Goal: Transaction & Acquisition: Purchase product/service

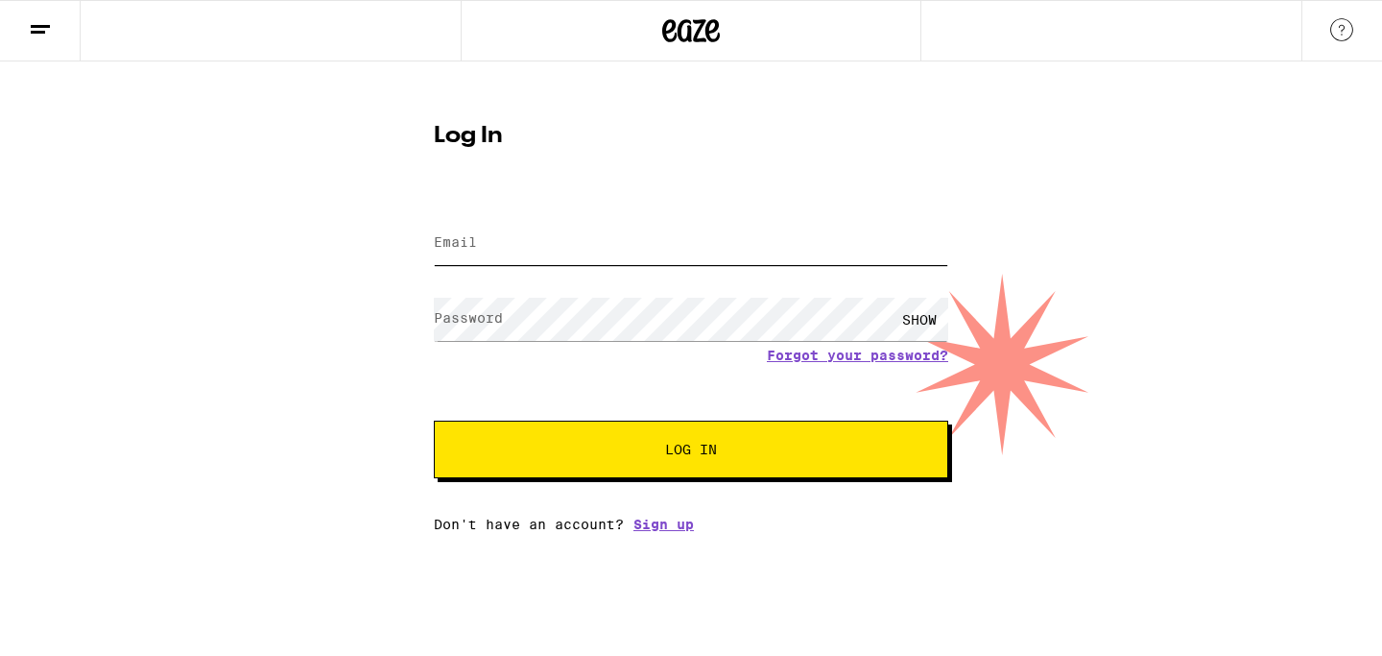
type input "[EMAIL_ADDRESS][DOMAIN_NAME]"
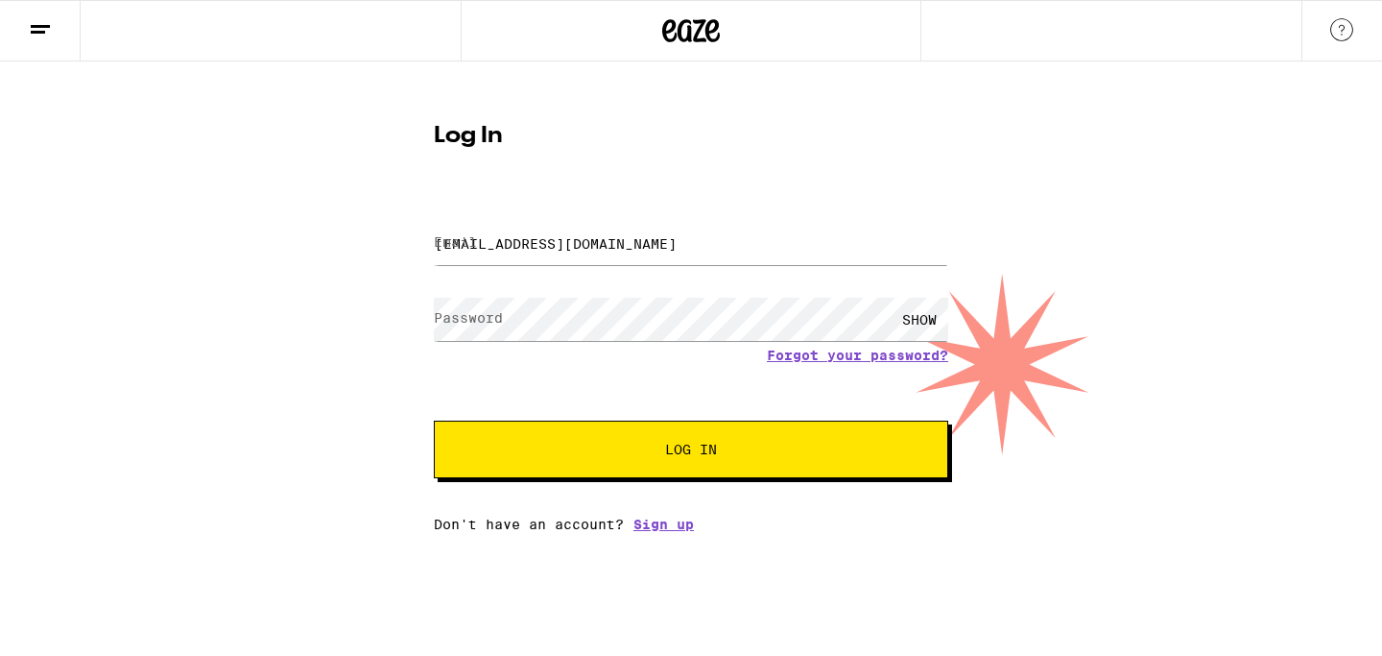
click at [656, 455] on span "Log In" at bounding box center [691, 449] width 359 height 13
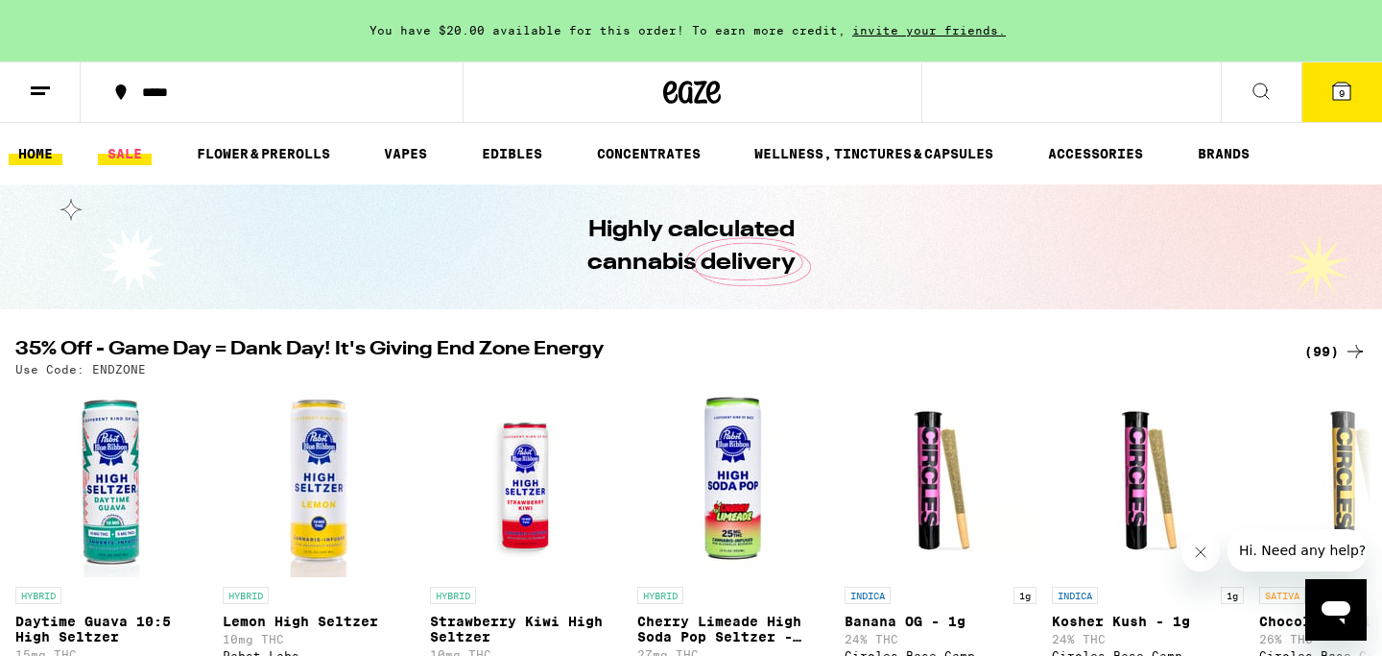
click at [138, 155] on link "SALE" at bounding box center [125, 153] width 54 height 23
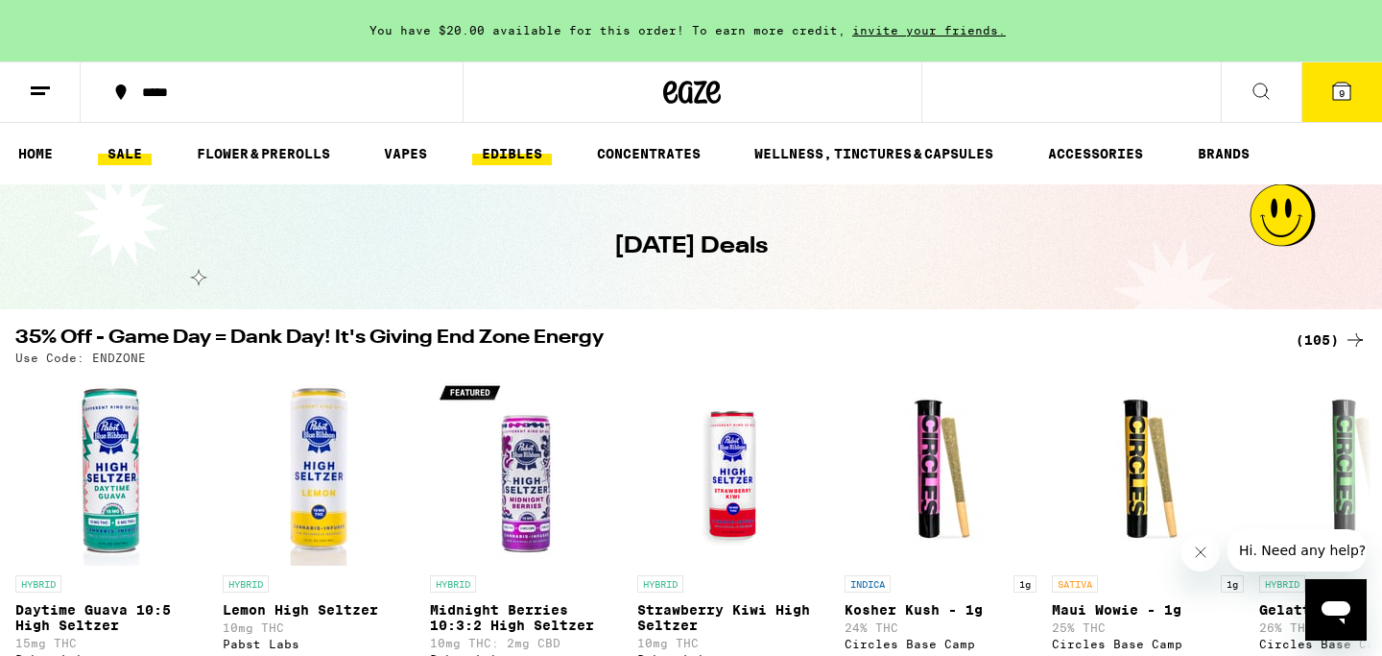
click at [522, 152] on link "EDIBLES" at bounding box center [512, 153] width 80 height 23
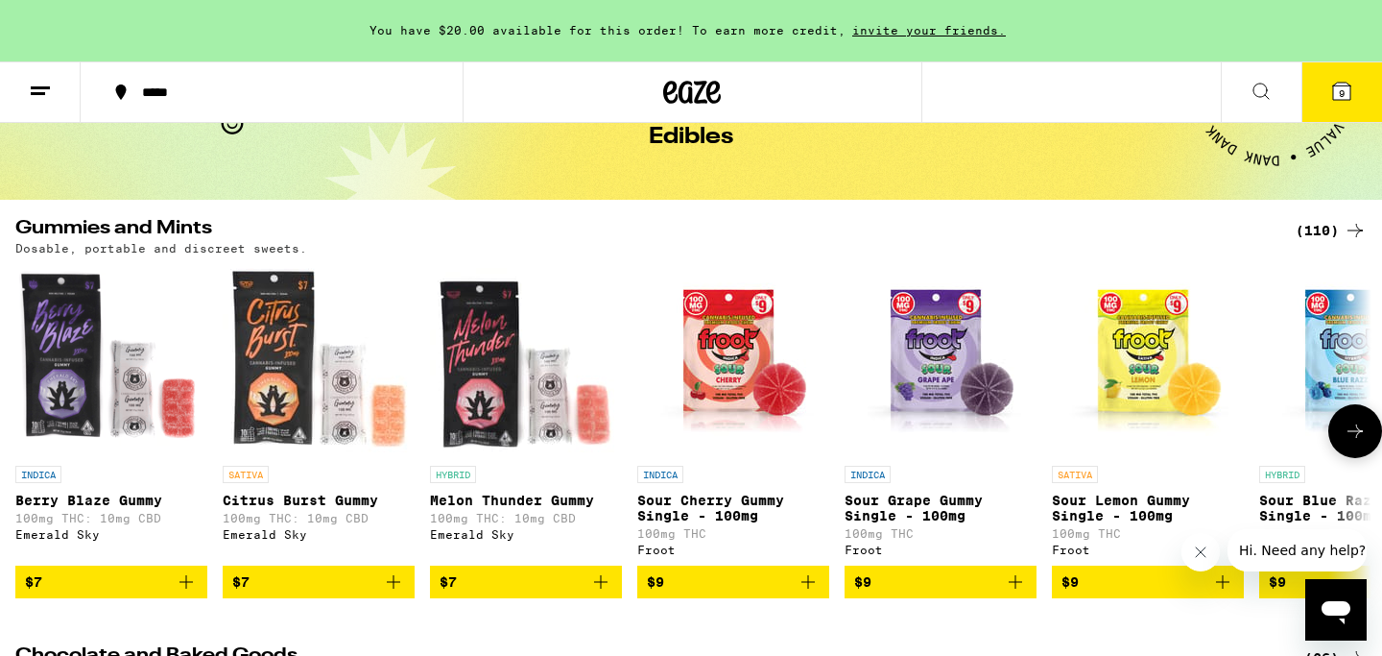
scroll to position [107, 0]
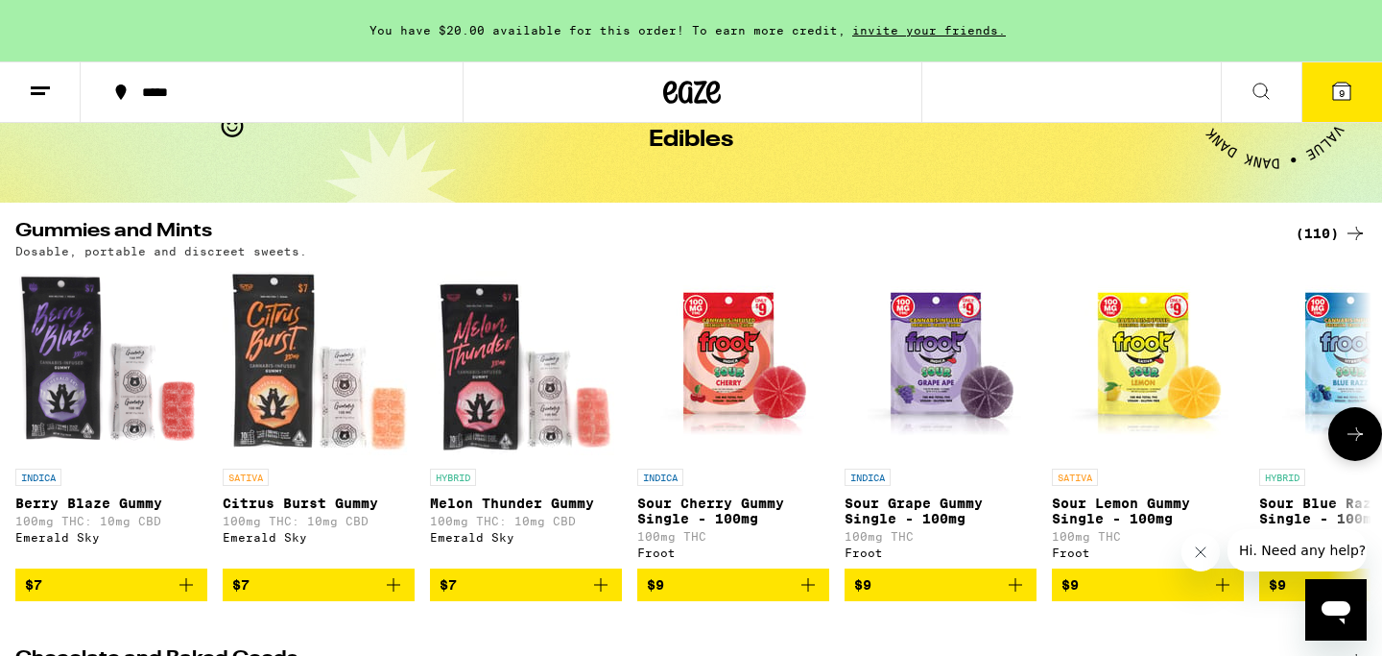
click at [1362, 432] on icon at bounding box center [1355, 433] width 23 height 23
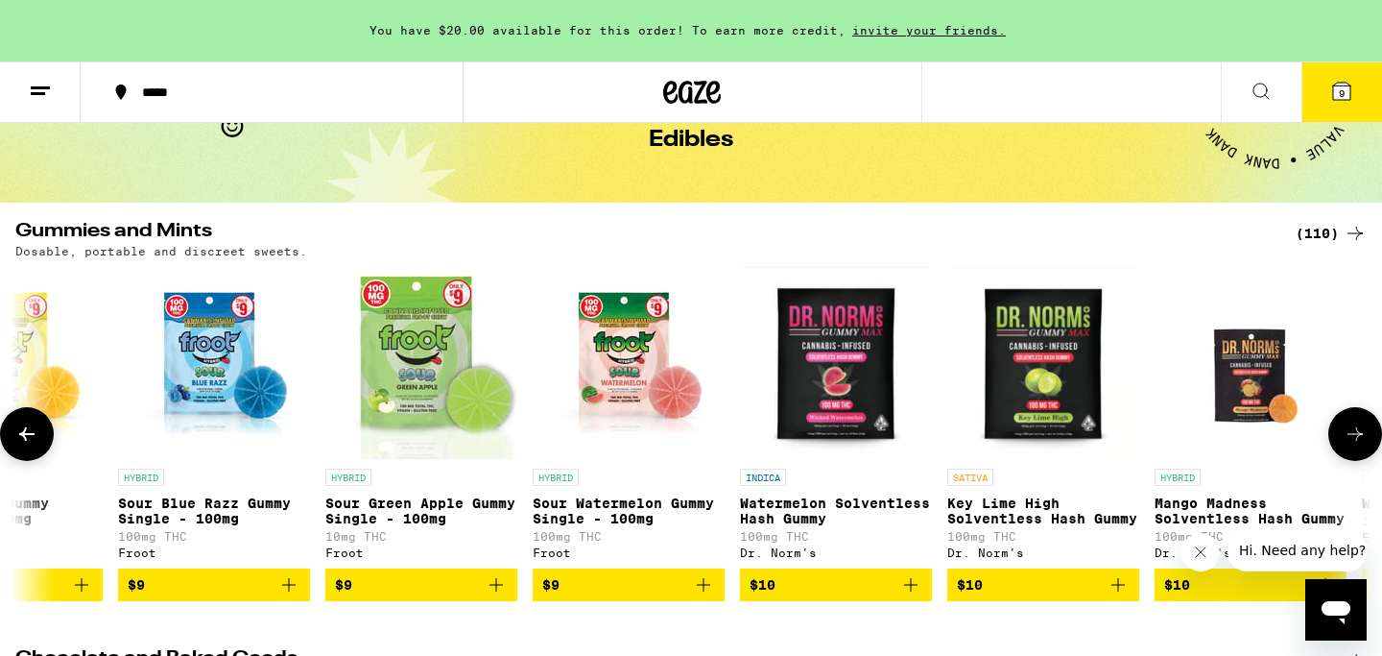
scroll to position [0, 1142]
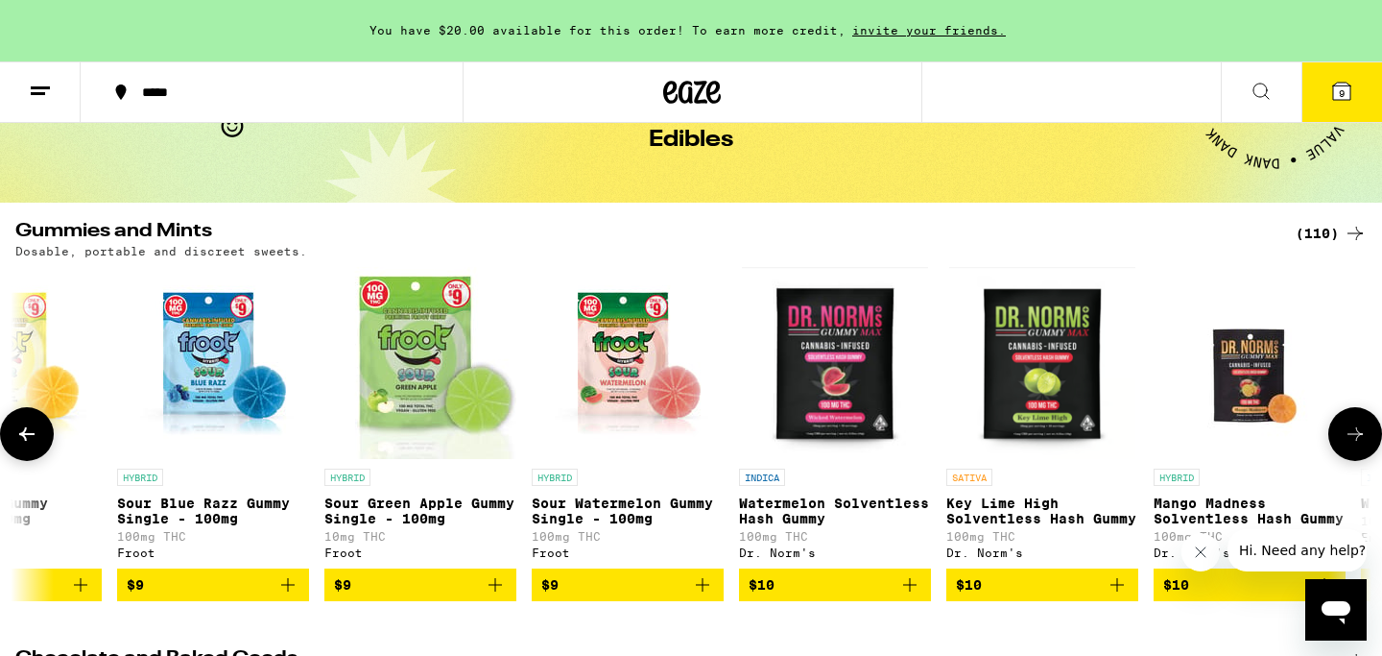
click at [1362, 432] on icon at bounding box center [1355, 433] width 23 height 23
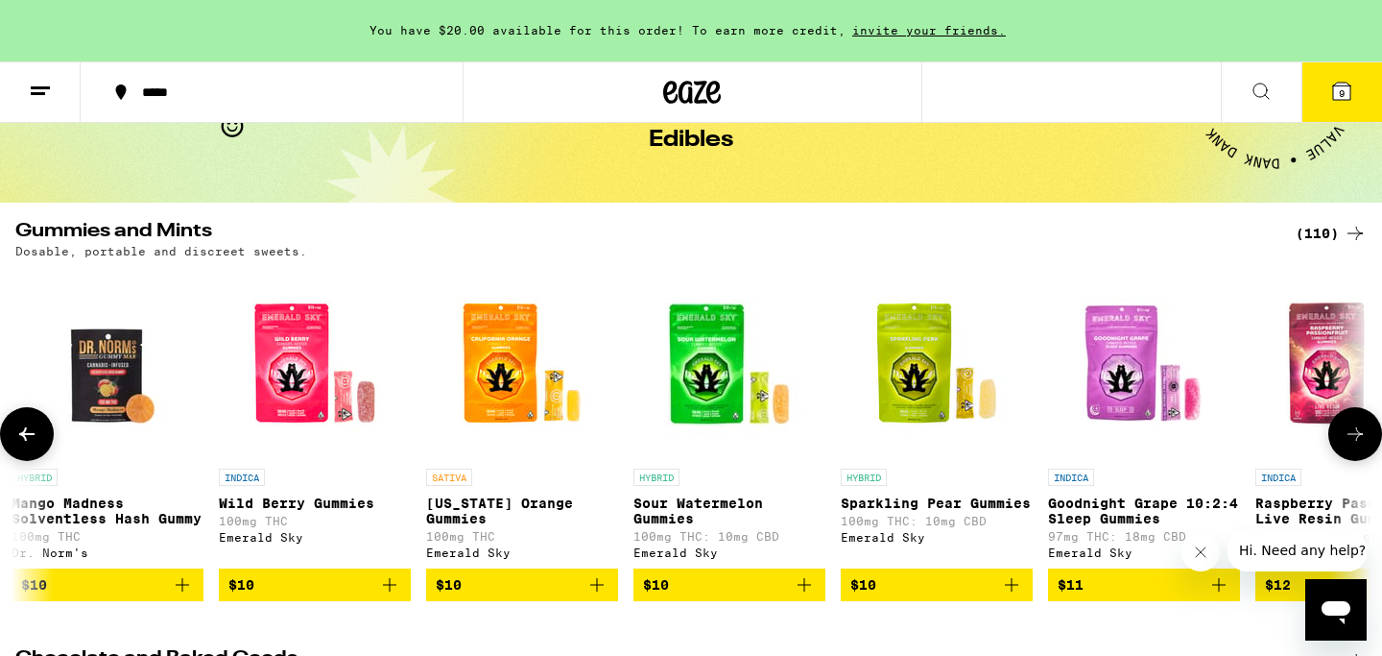
click at [1362, 432] on icon at bounding box center [1355, 433] width 23 height 23
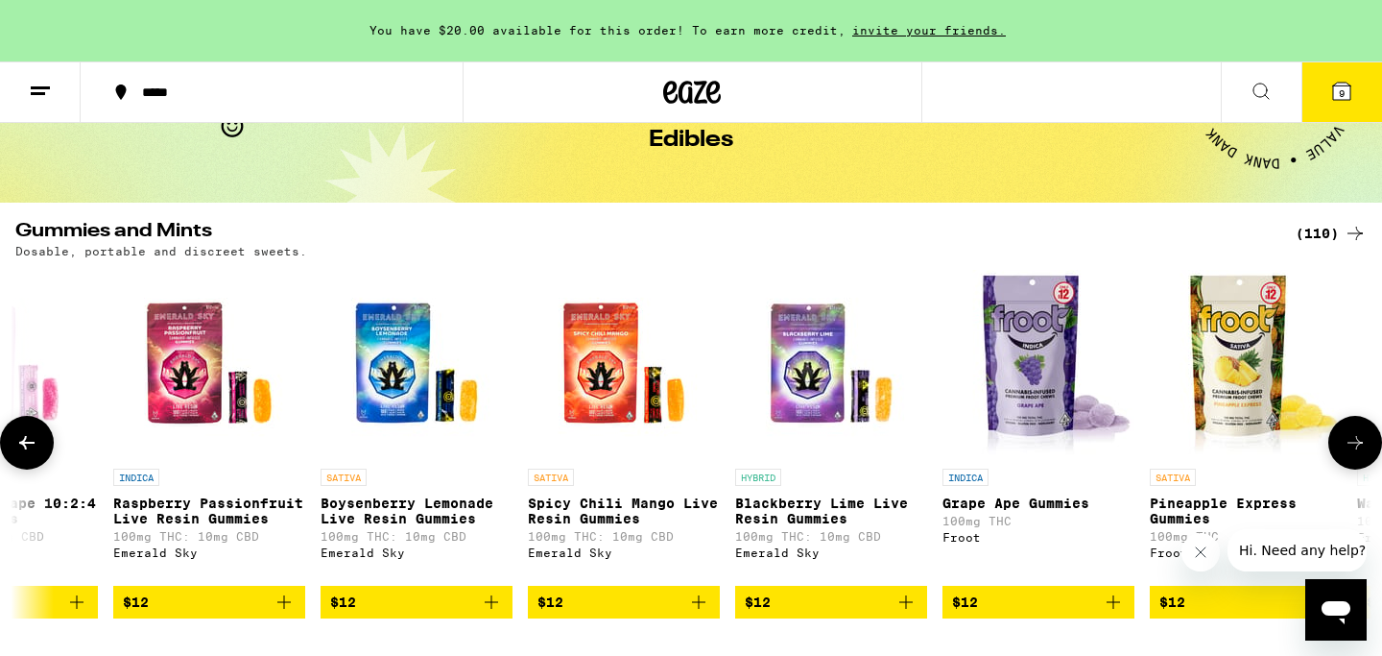
click at [1362, 432] on button at bounding box center [1356, 443] width 54 height 54
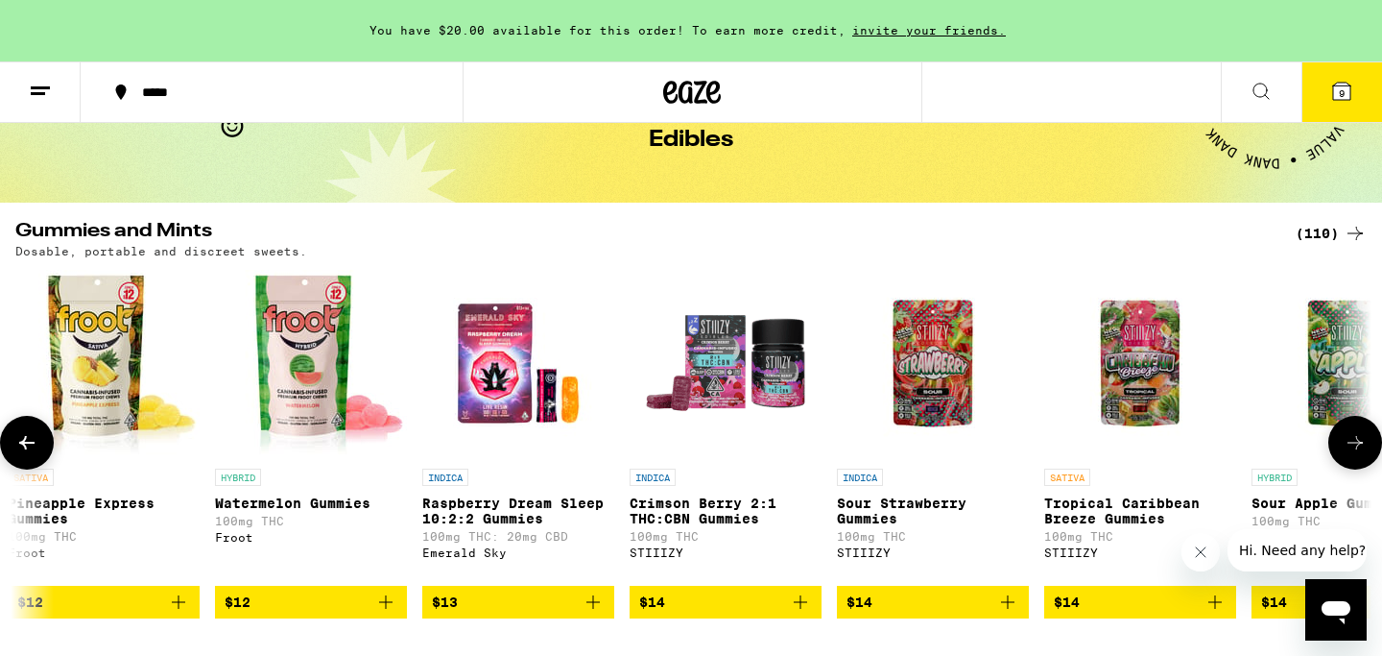
click at [1362, 432] on button at bounding box center [1356, 443] width 54 height 54
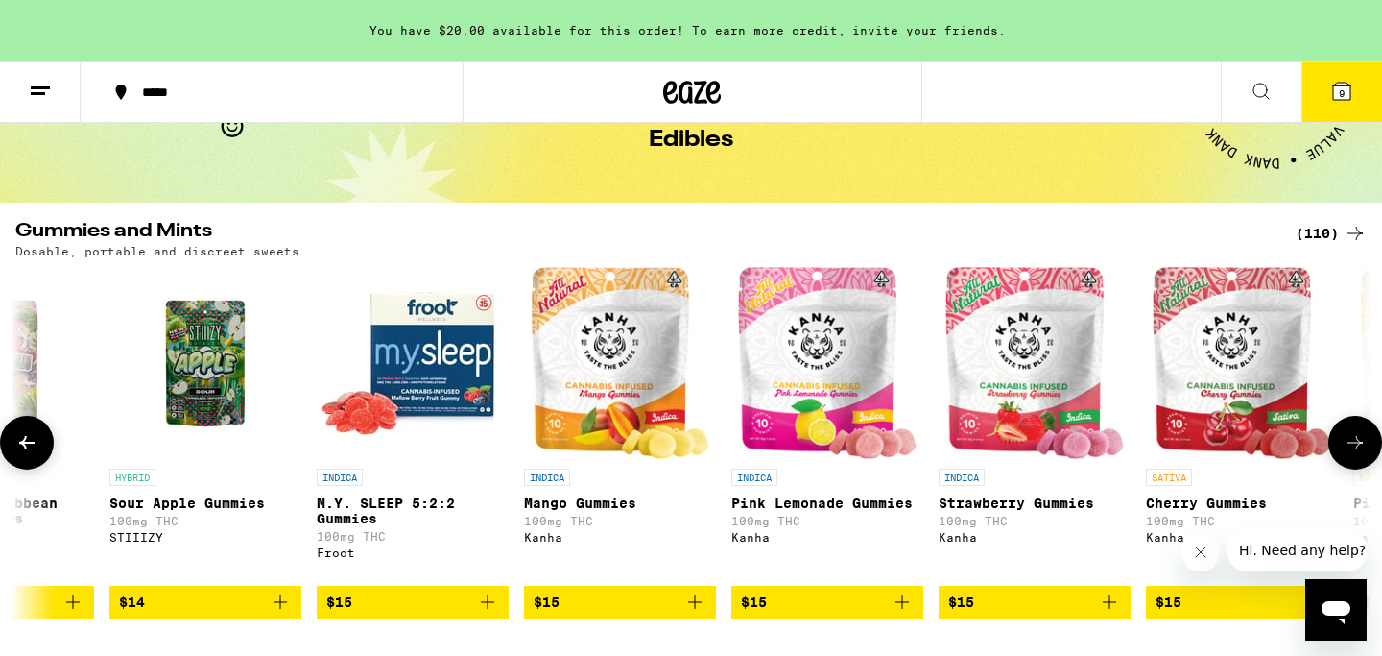
click at [1362, 432] on button at bounding box center [1356, 443] width 54 height 54
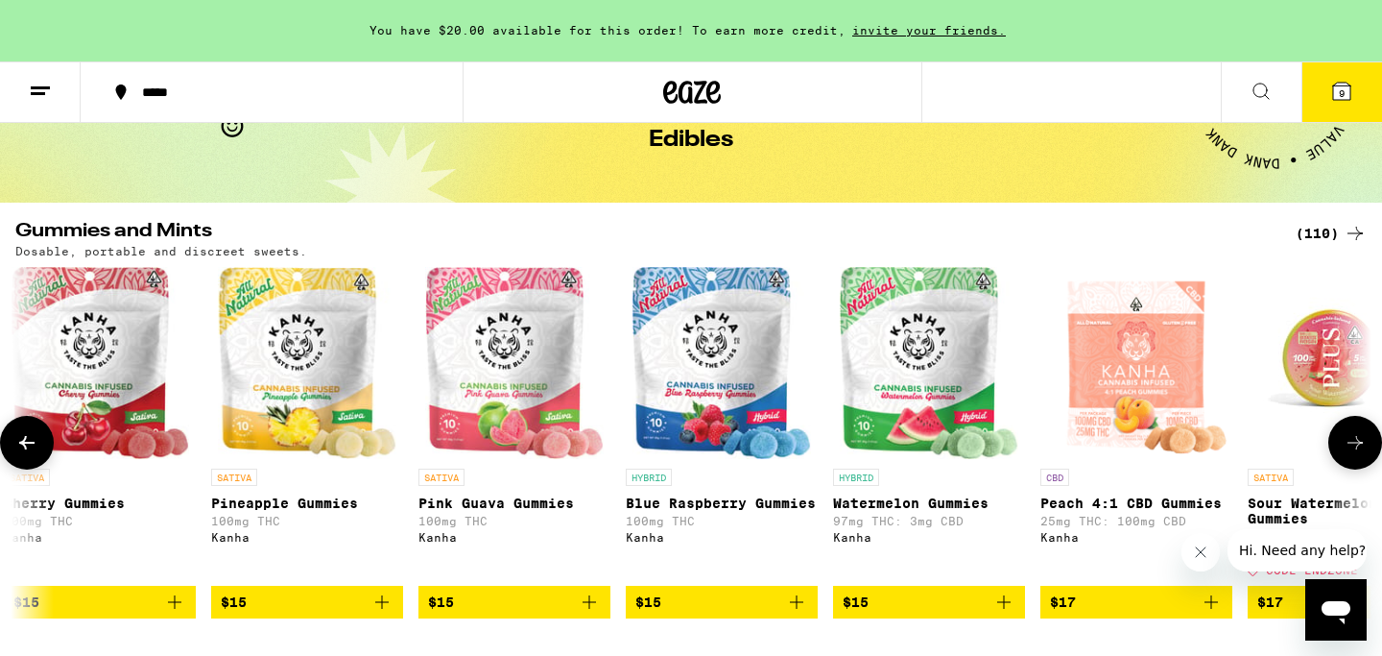
click at [1362, 432] on button at bounding box center [1356, 443] width 54 height 54
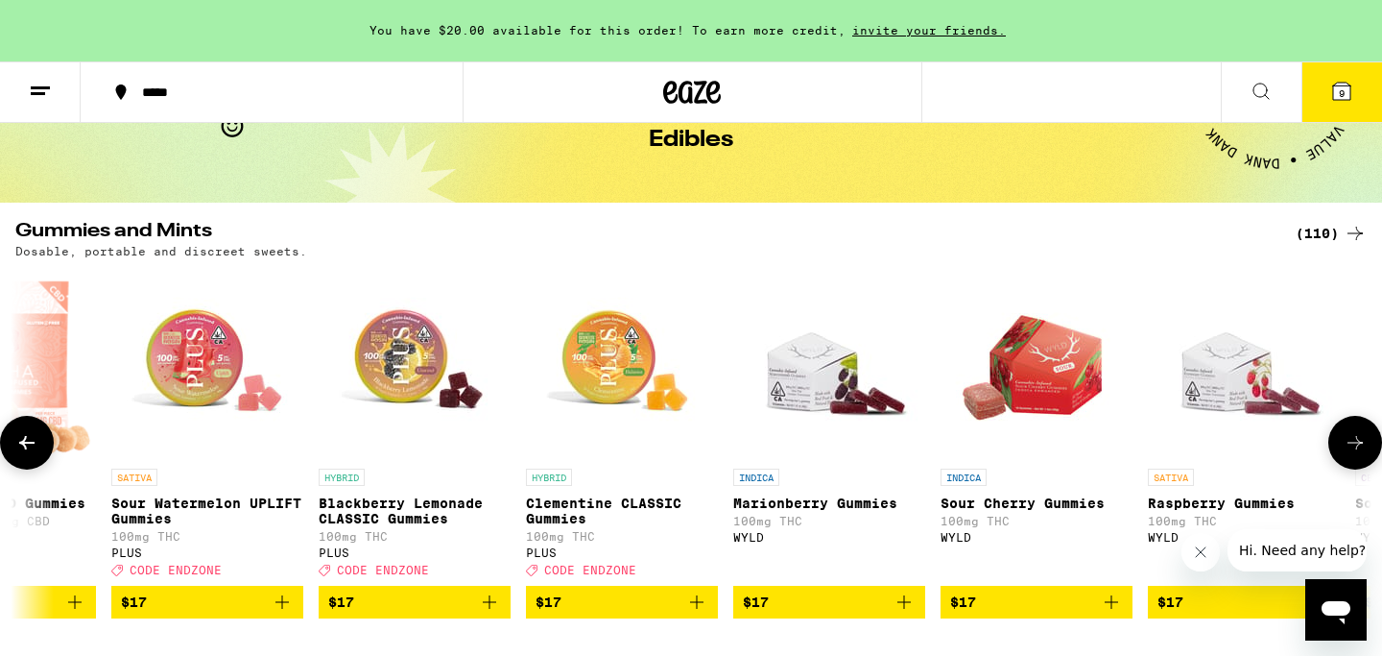
scroll to position [0, 7997]
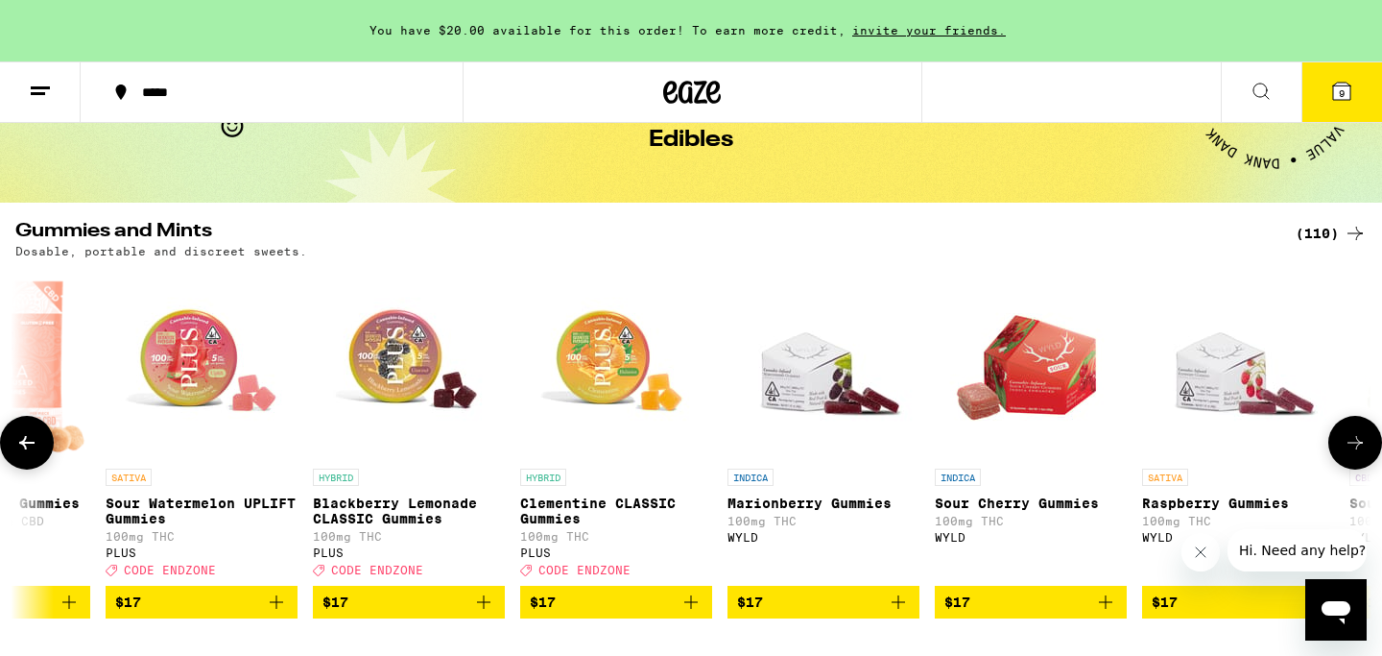
click at [1362, 432] on button at bounding box center [1356, 443] width 54 height 54
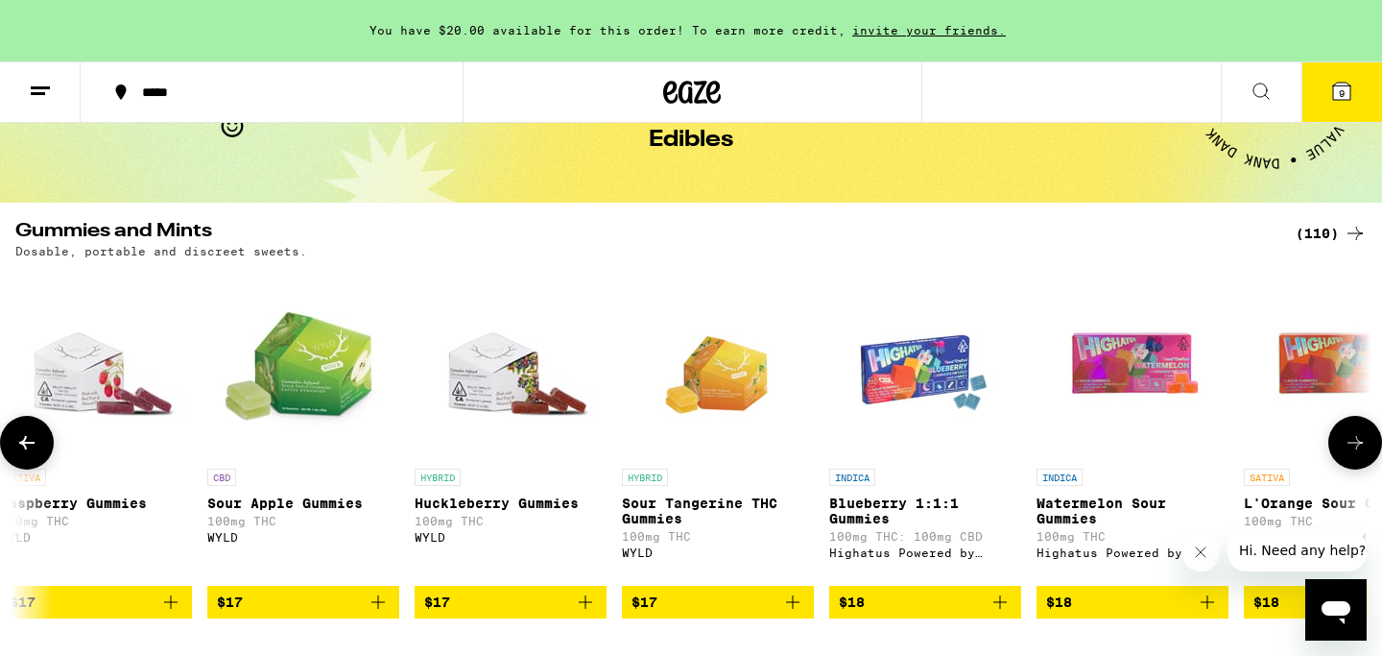
click at [1362, 432] on button at bounding box center [1356, 443] width 54 height 54
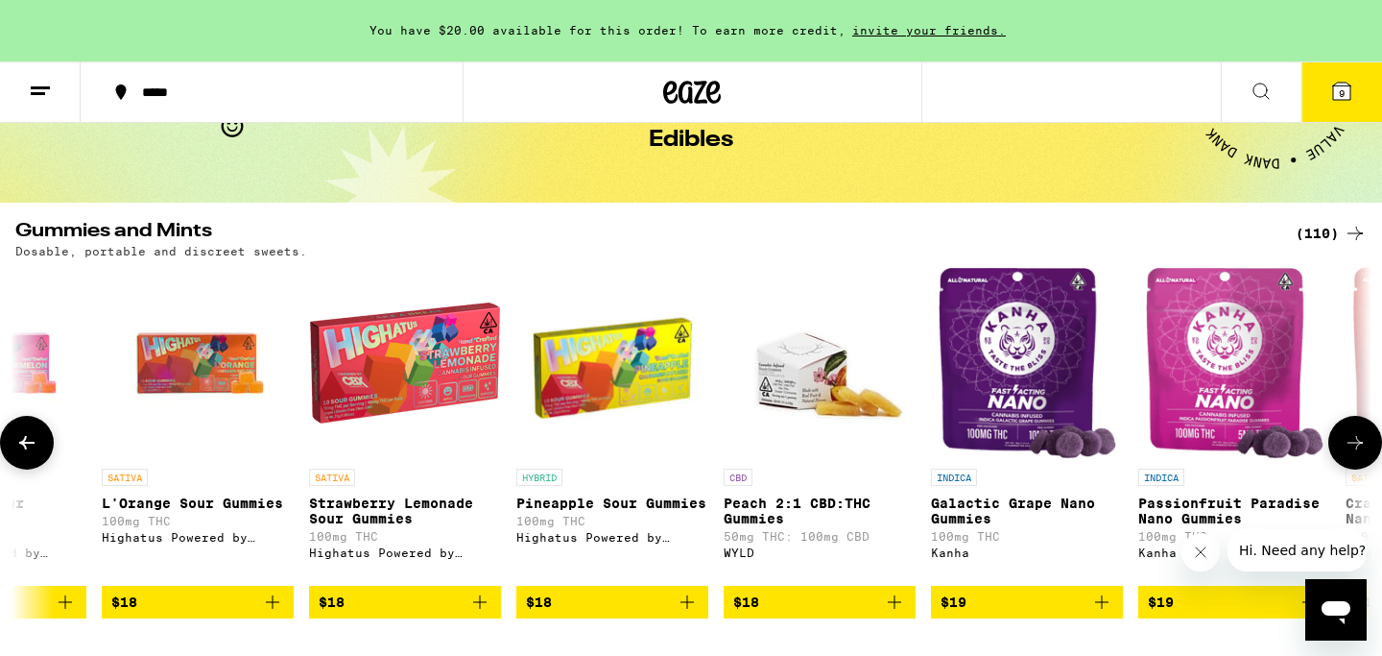
click at [1362, 432] on button at bounding box center [1356, 443] width 54 height 54
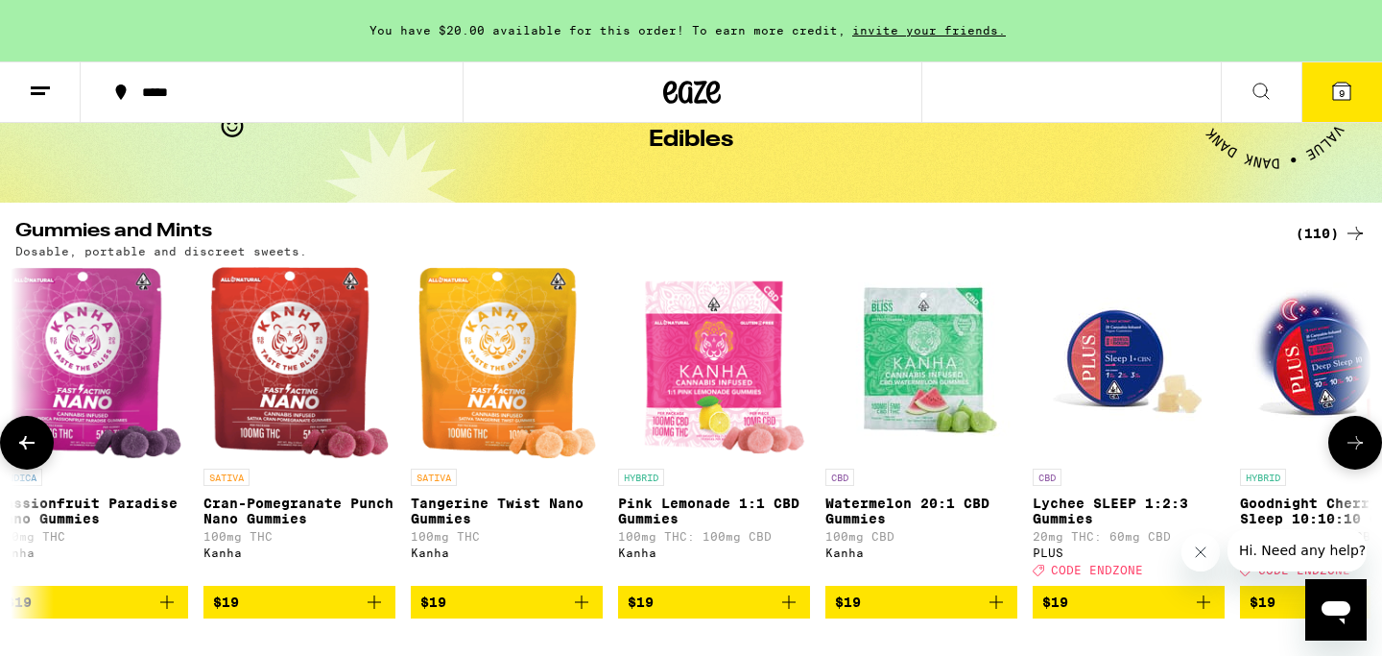
click at [1362, 432] on button at bounding box center [1356, 443] width 54 height 54
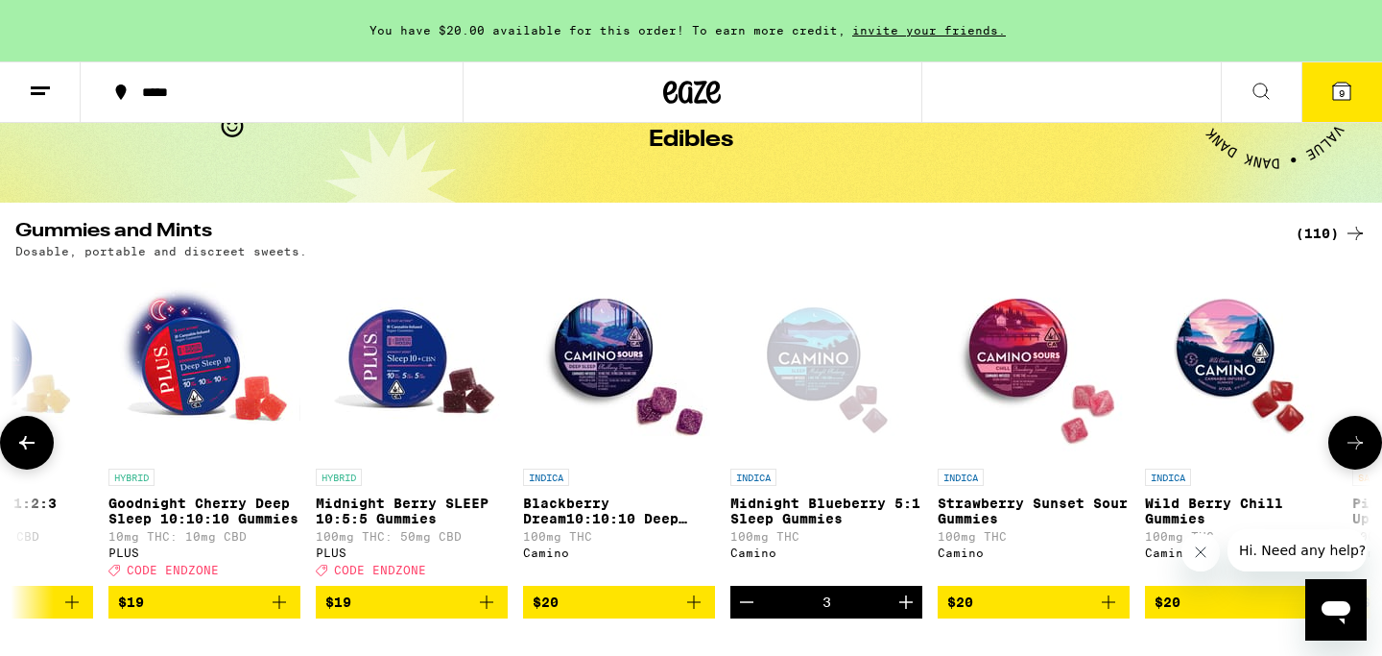
scroll to position [0, 12567]
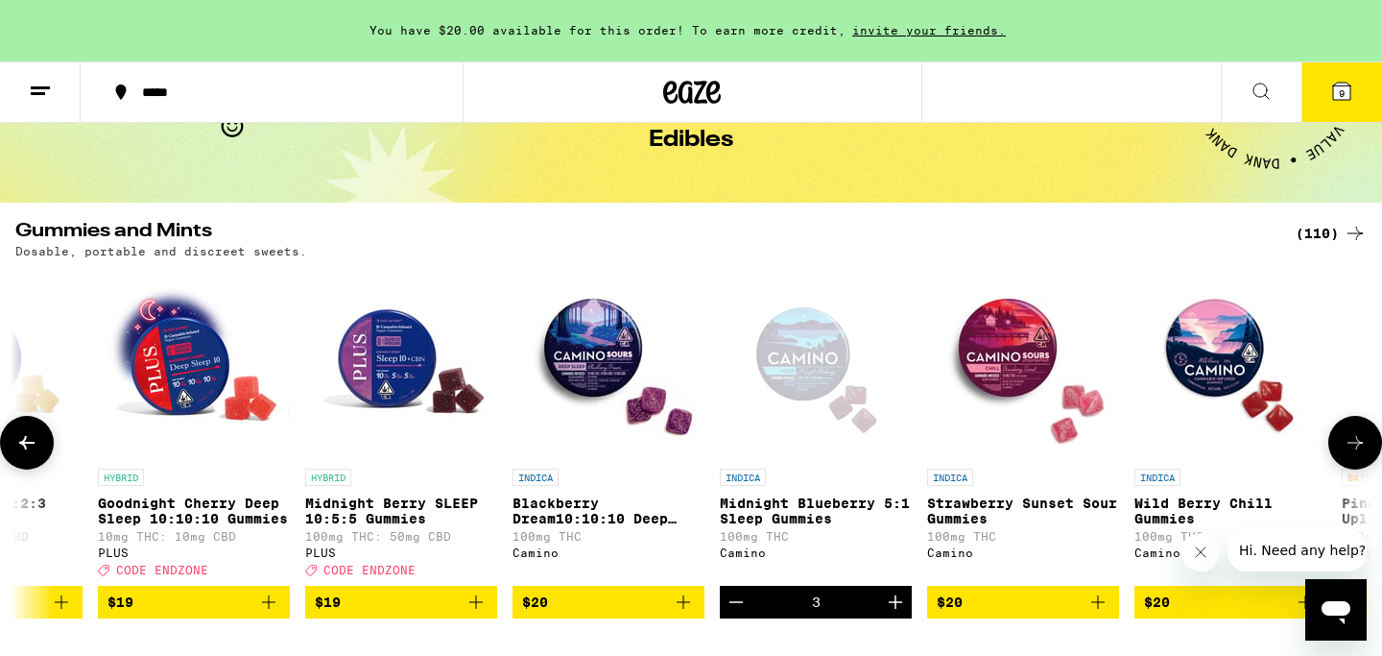
click at [1359, 442] on icon at bounding box center [1355, 442] width 23 height 23
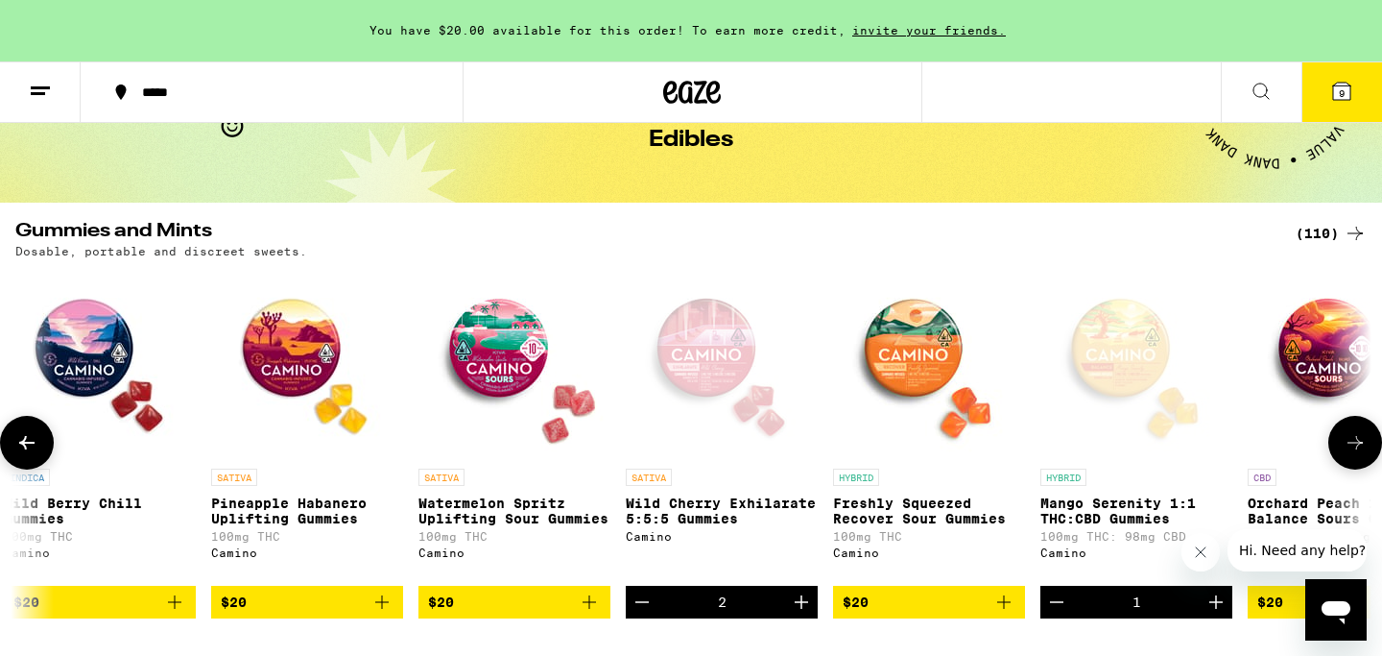
scroll to position [0, 13709]
